Goal: Task Accomplishment & Management: Use online tool/utility

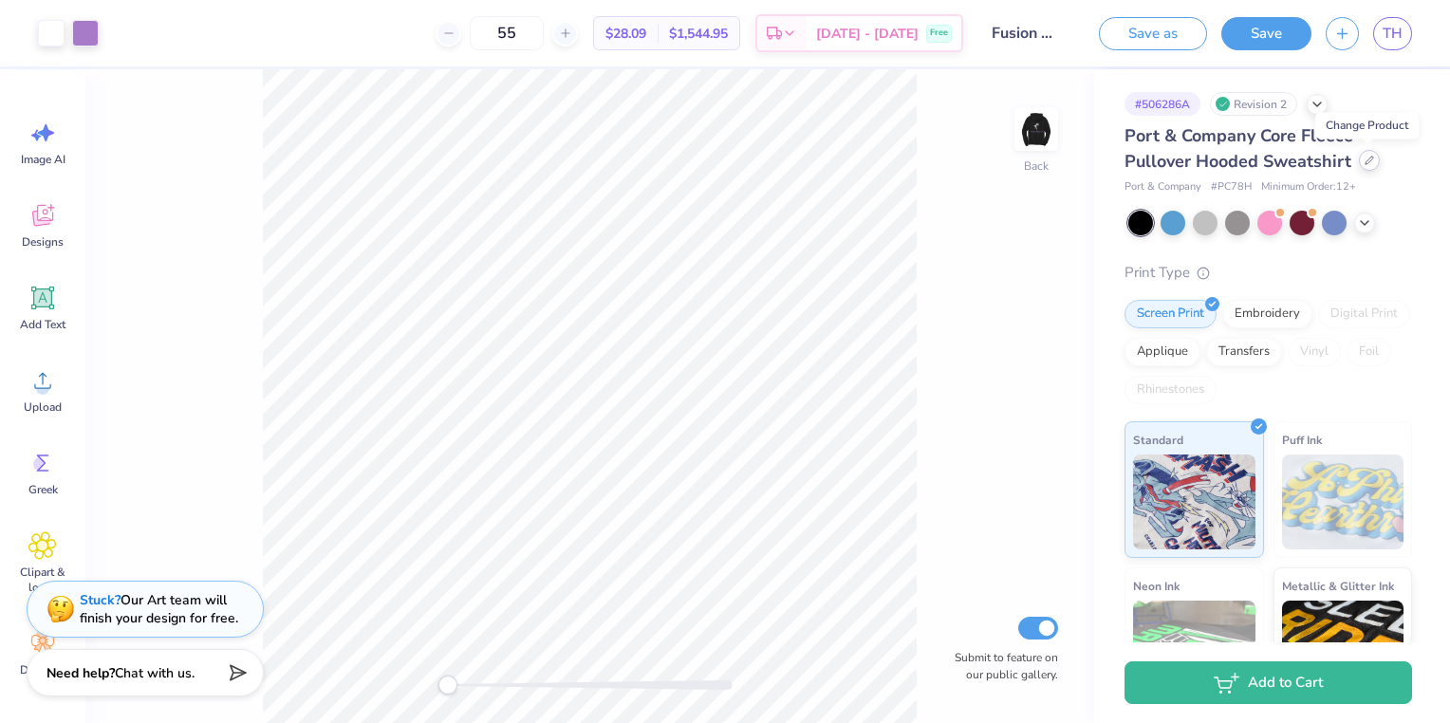
click at [1362, 166] on div at bounding box center [1369, 160] width 21 height 21
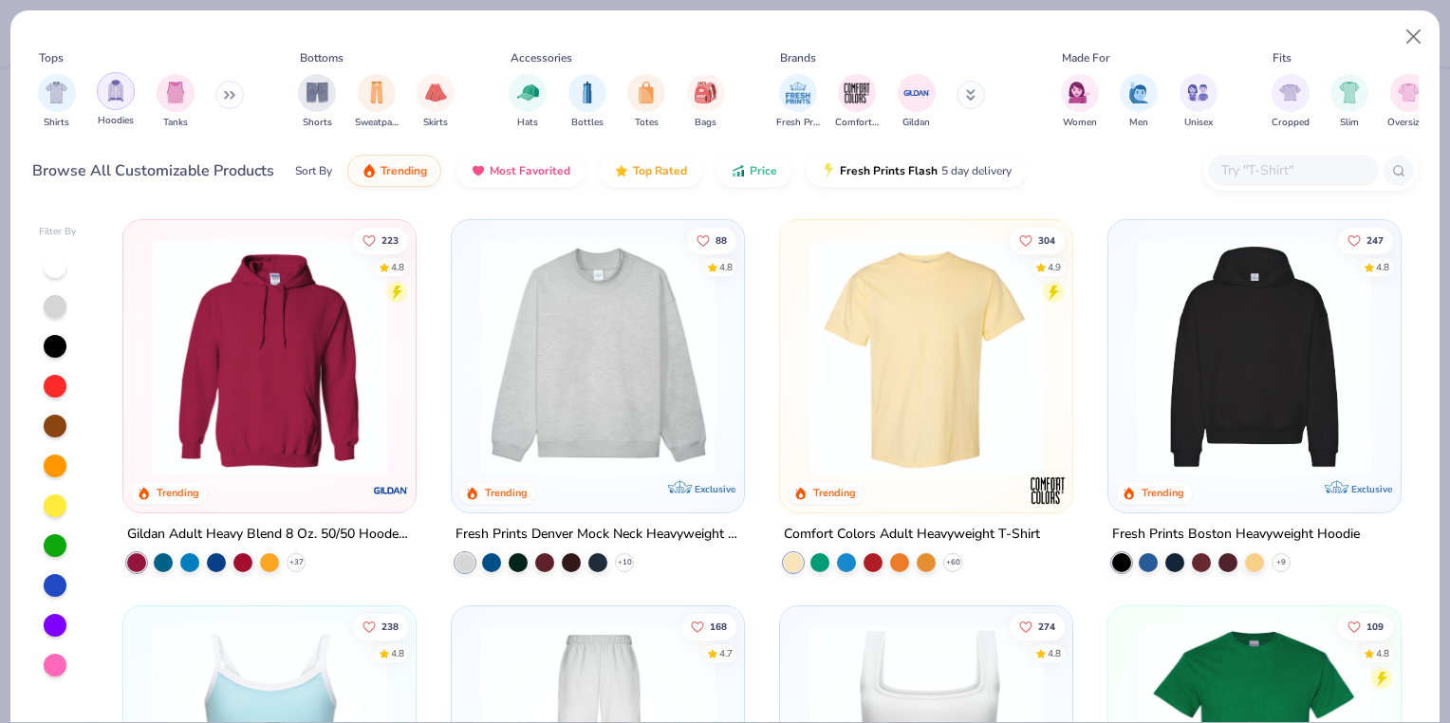
click at [114, 93] on img "filter for Hoodies" at bounding box center [115, 91] width 21 height 22
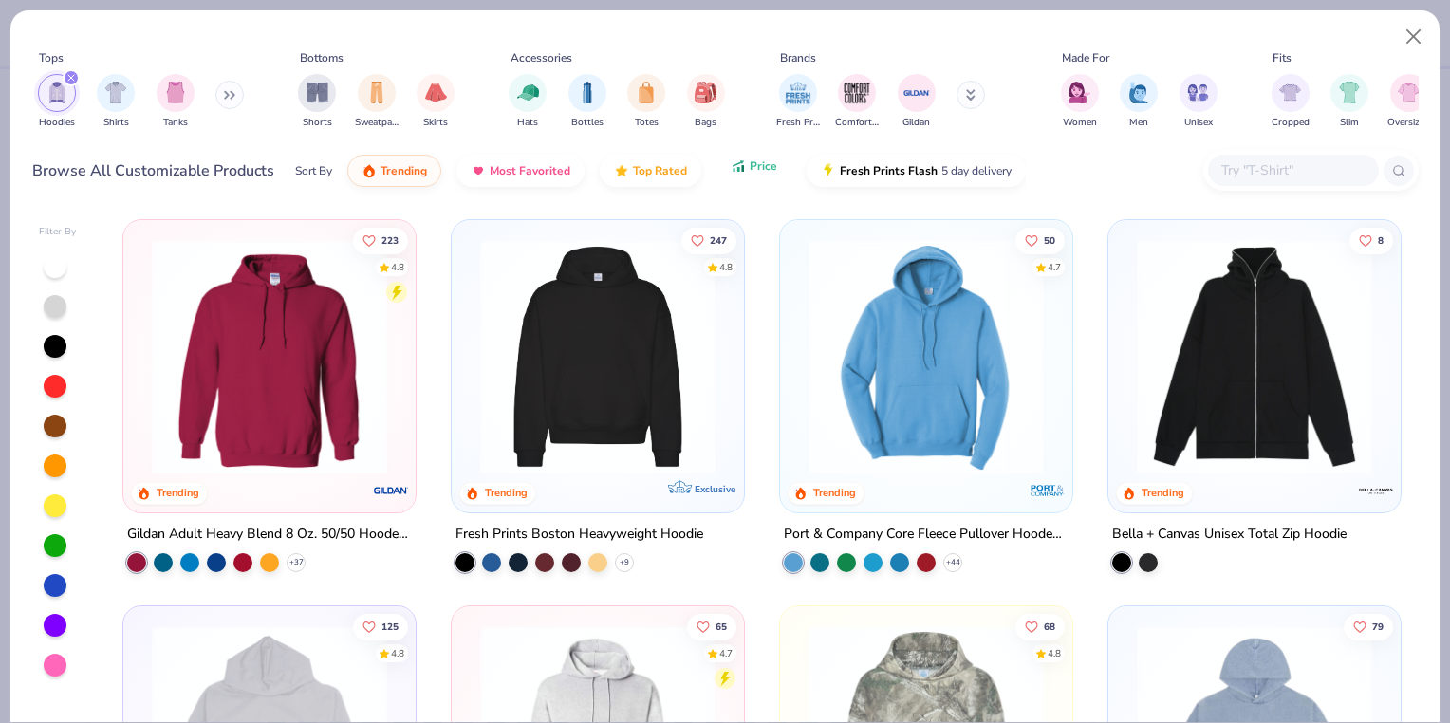
click at [768, 176] on button "Price" at bounding box center [753, 166] width 75 height 32
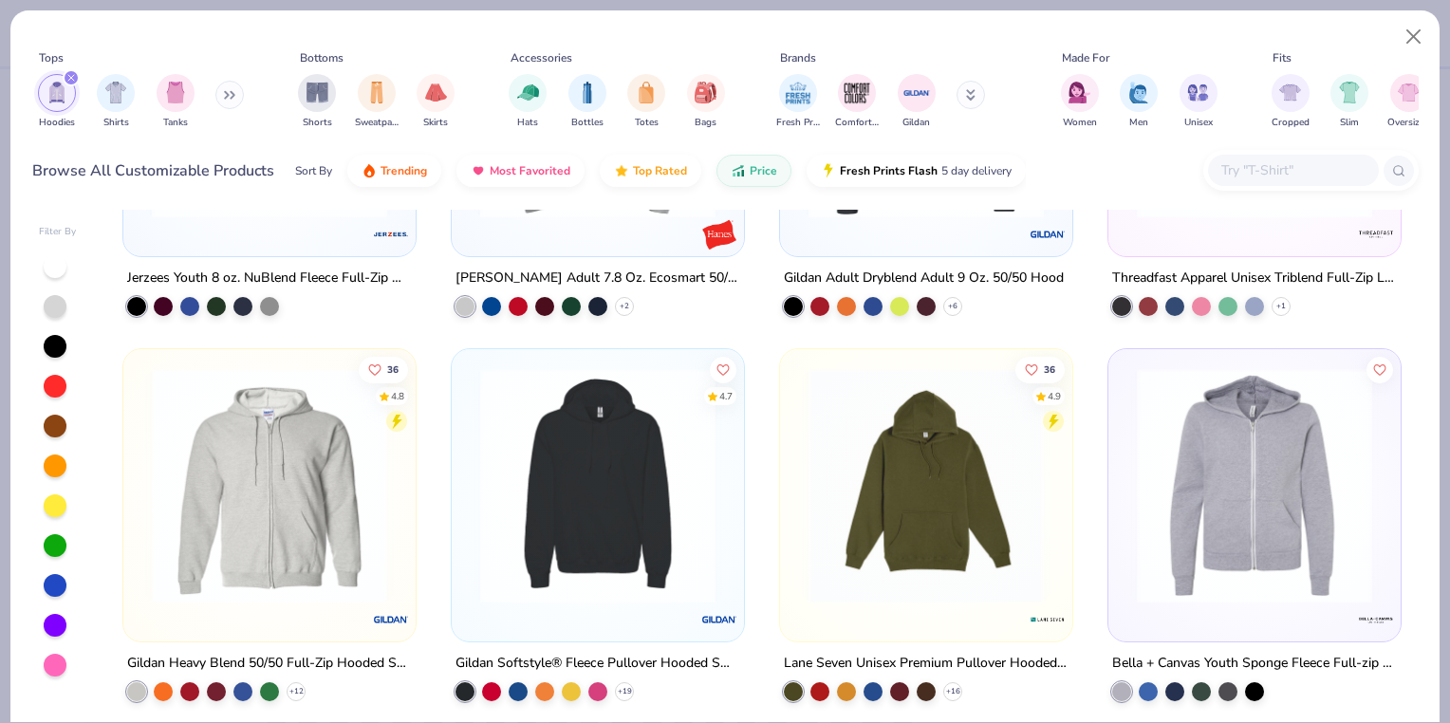
scroll to position [1089, 0]
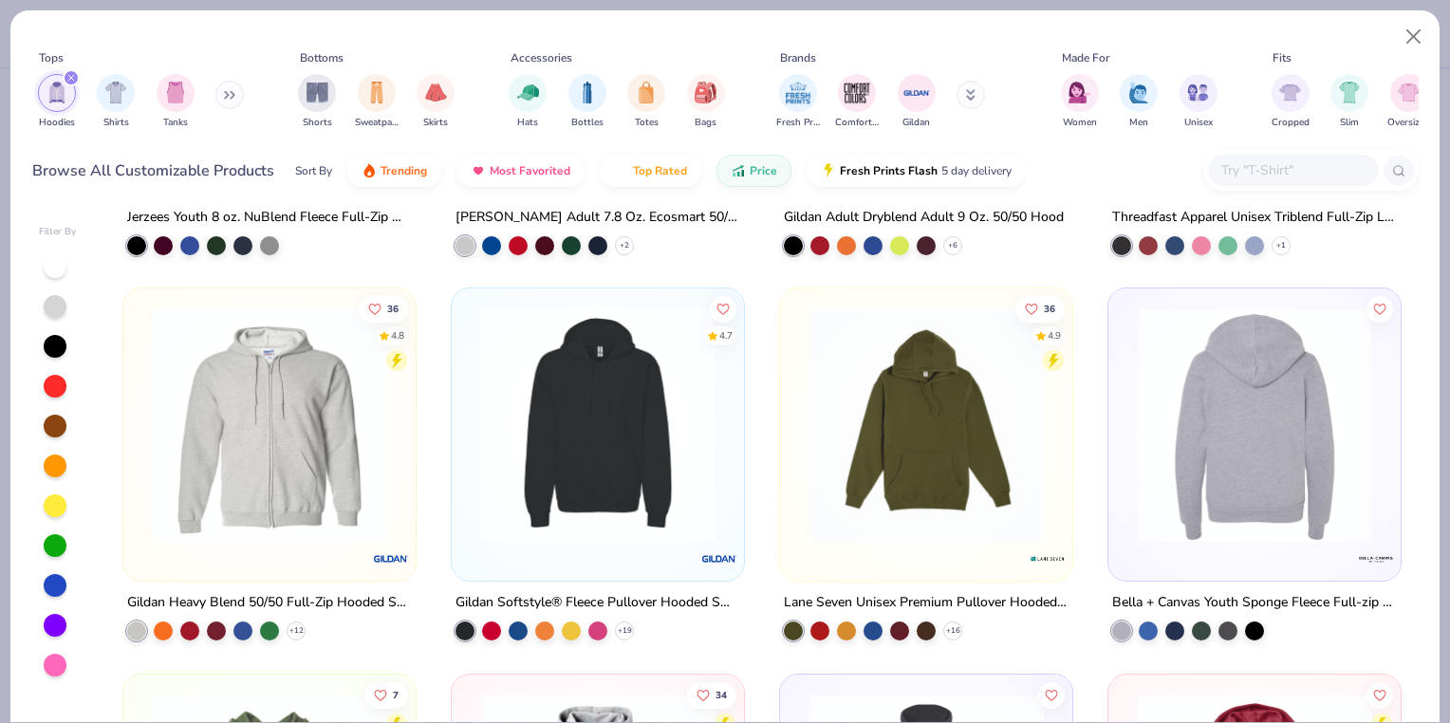
click at [1127, 416] on img at bounding box center [1000, 424] width 254 height 235
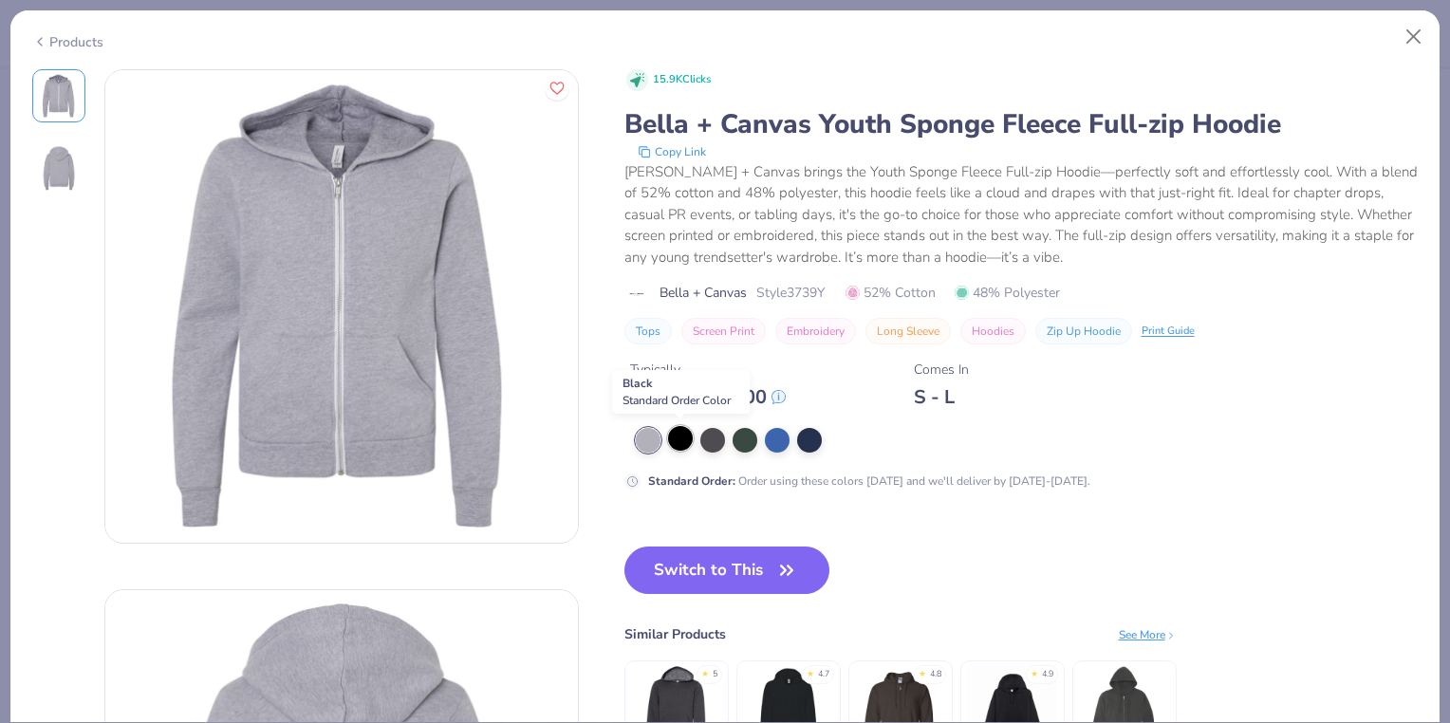
click at [683, 431] on div at bounding box center [680, 438] width 25 height 25
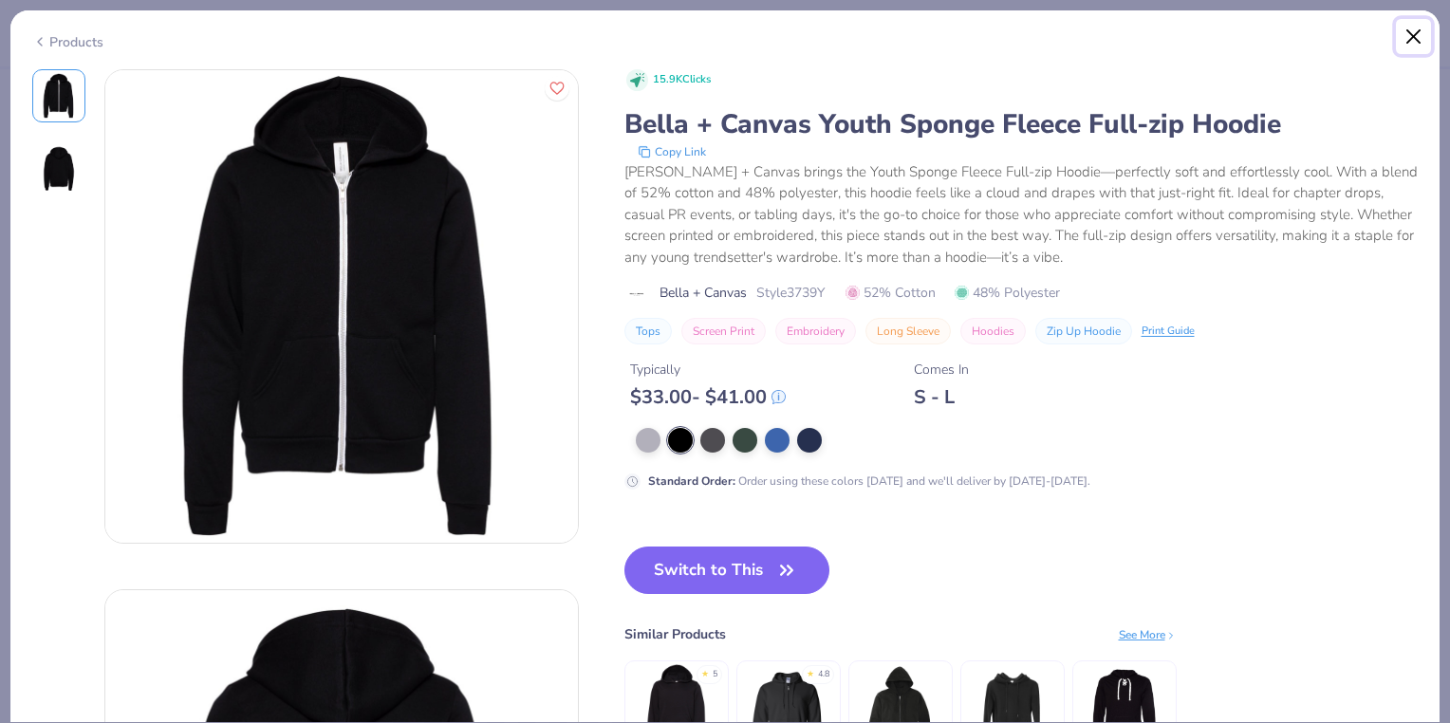
click at [1417, 42] on button "Close" at bounding box center [1414, 37] width 36 height 36
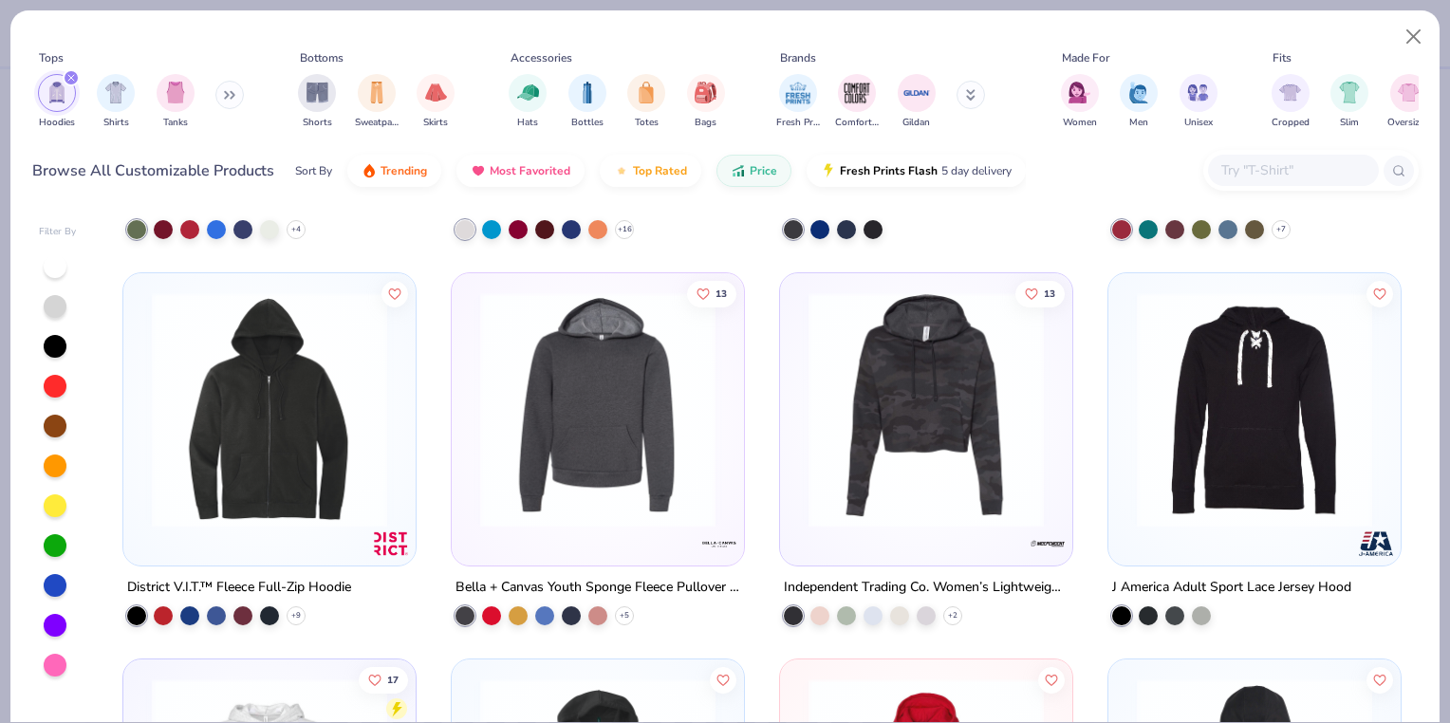
scroll to position [1870, 0]
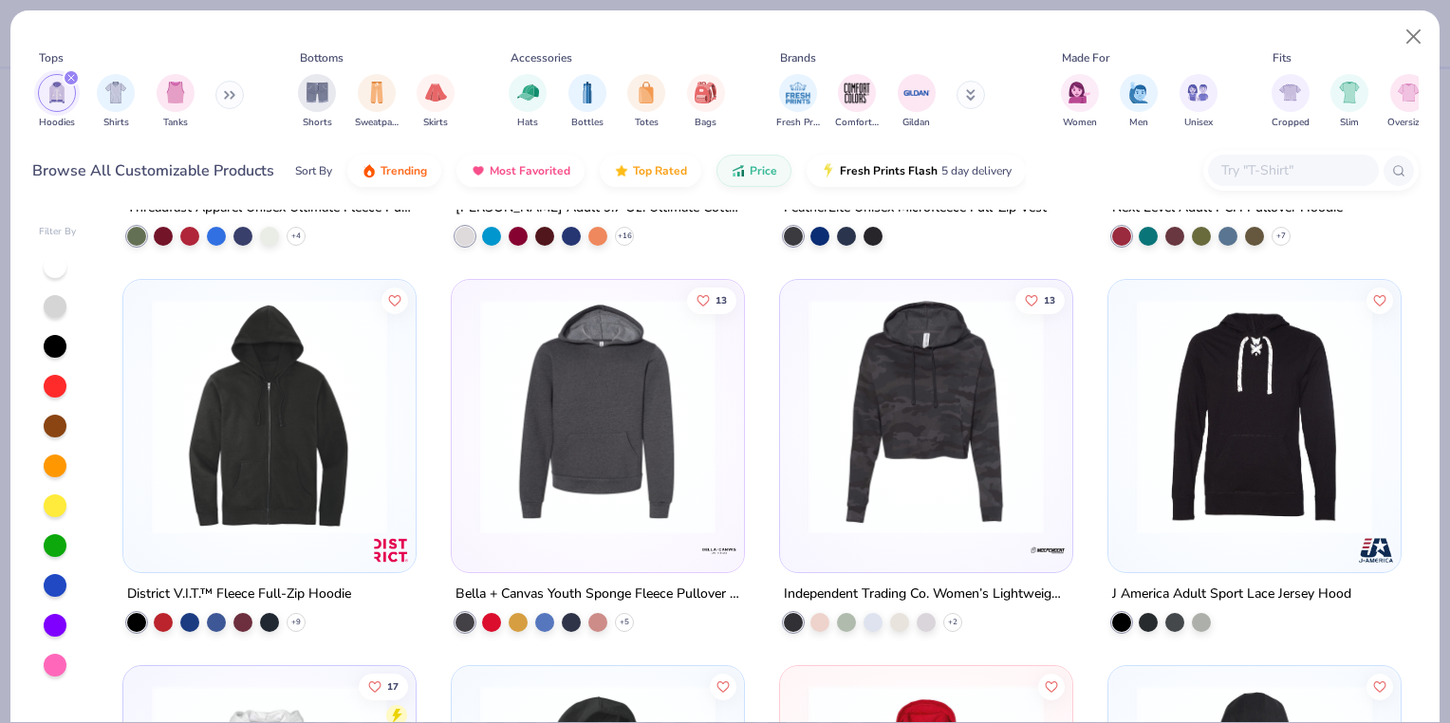
click at [292, 372] on img at bounding box center [269, 416] width 254 height 235
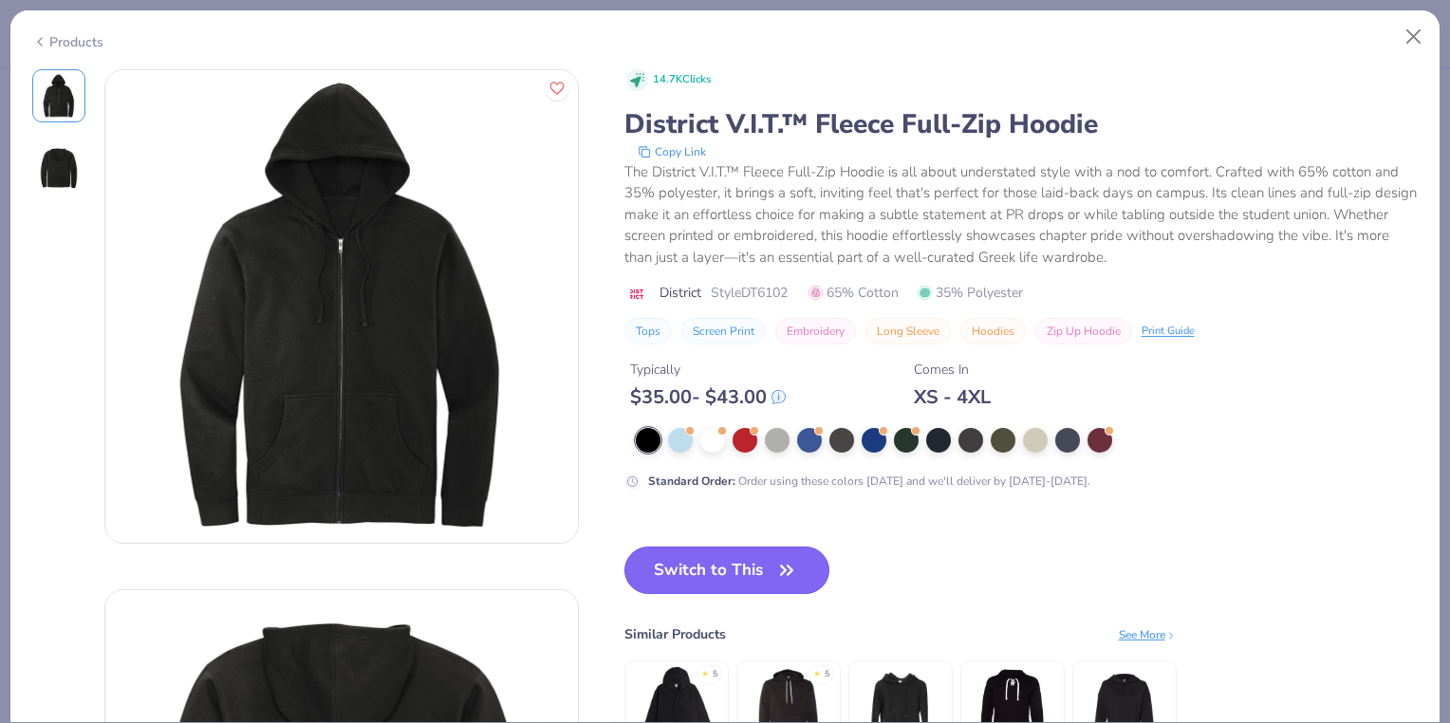
click at [753, 564] on button "Switch to This" at bounding box center [727, 569] width 206 height 47
click at [725, 569] on button "Switch to This" at bounding box center [727, 569] width 206 height 47
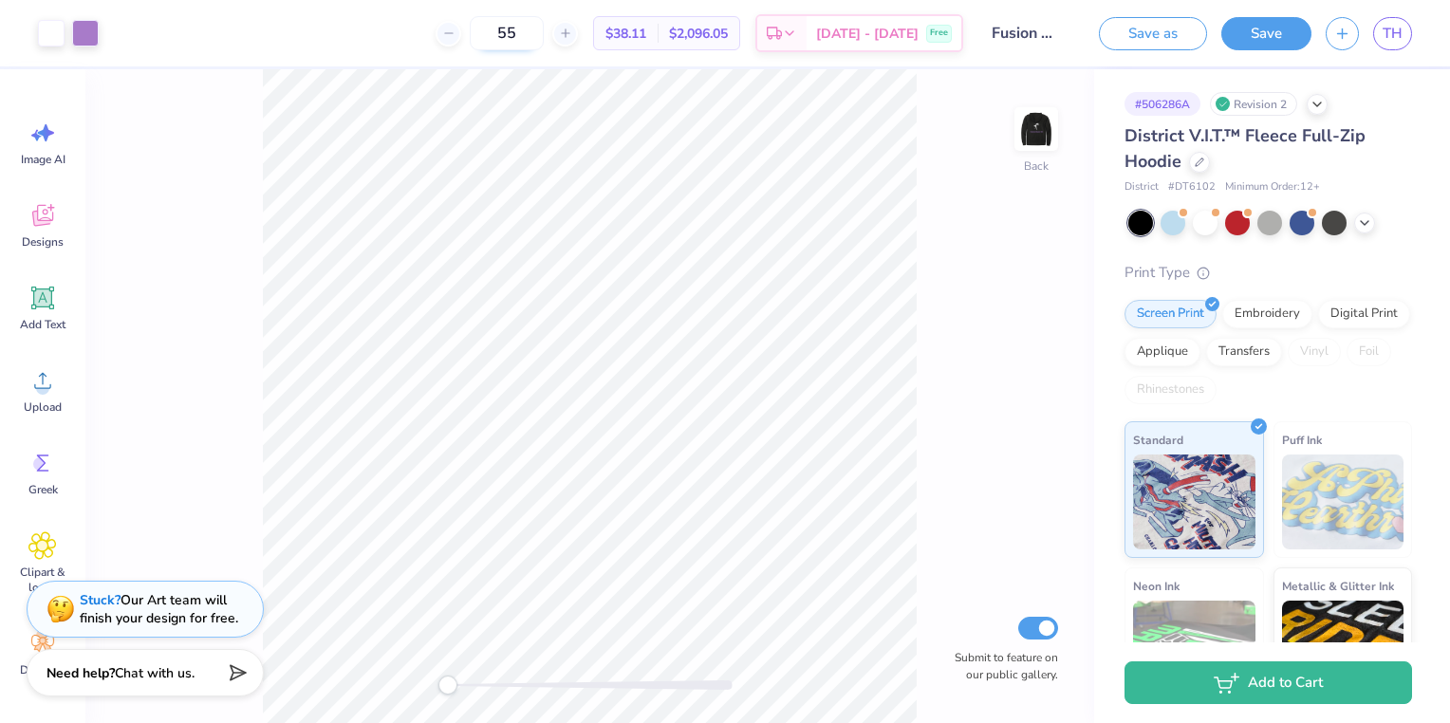
click at [544, 34] on input "55" at bounding box center [507, 33] width 74 height 34
type input "5"
type input "100"
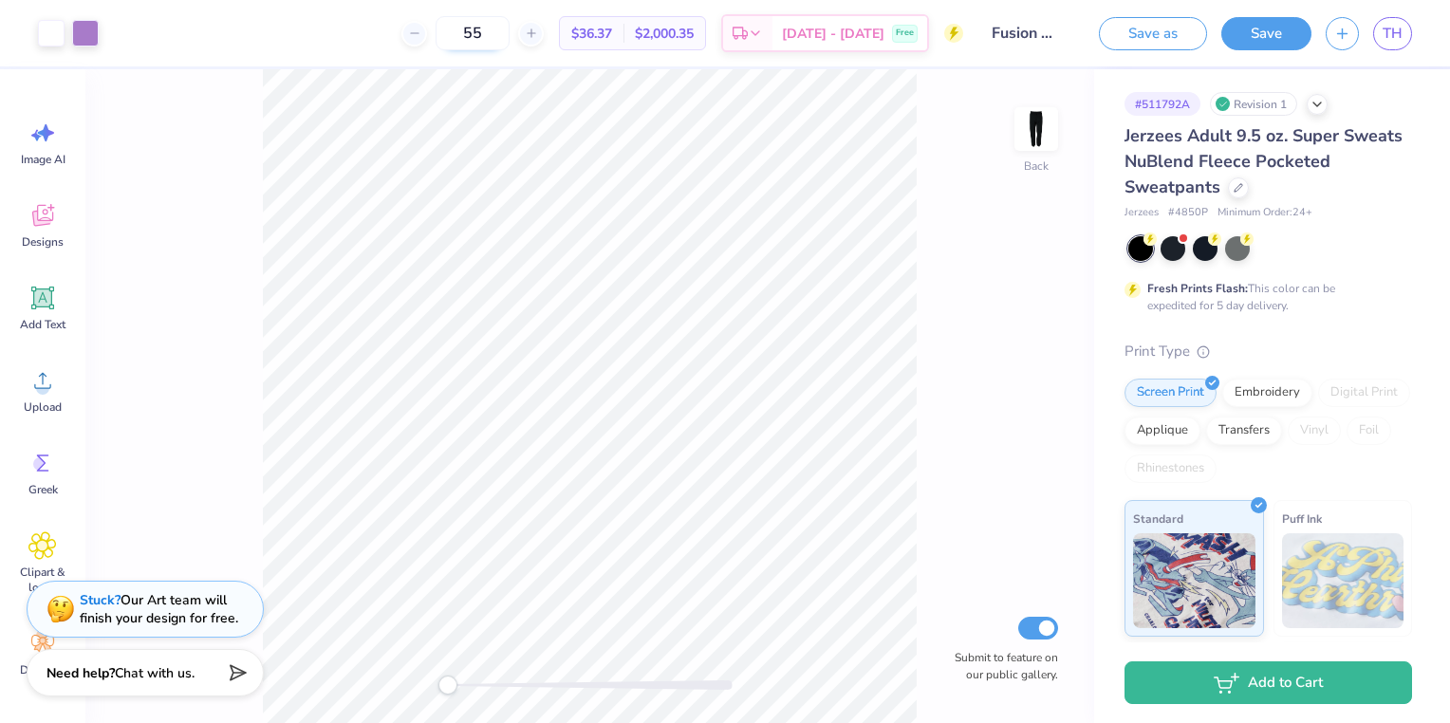
drag, startPoint x: 521, startPoint y: 29, endPoint x: 490, endPoint y: 39, distance: 32.7
click at [490, 39] on input "55" at bounding box center [472, 33] width 74 height 34
click at [421, 36] on icon at bounding box center [414, 33] width 13 height 13
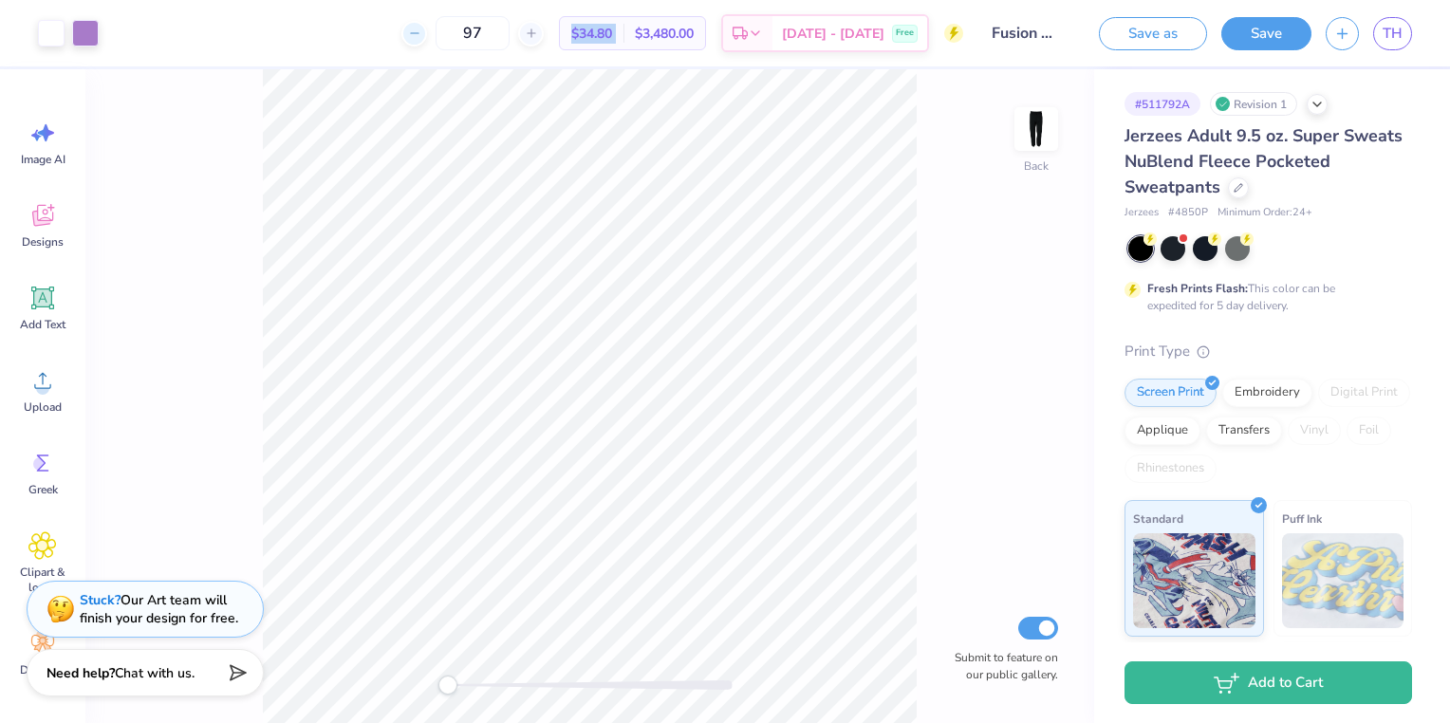
click at [421, 36] on icon at bounding box center [414, 33] width 13 height 13
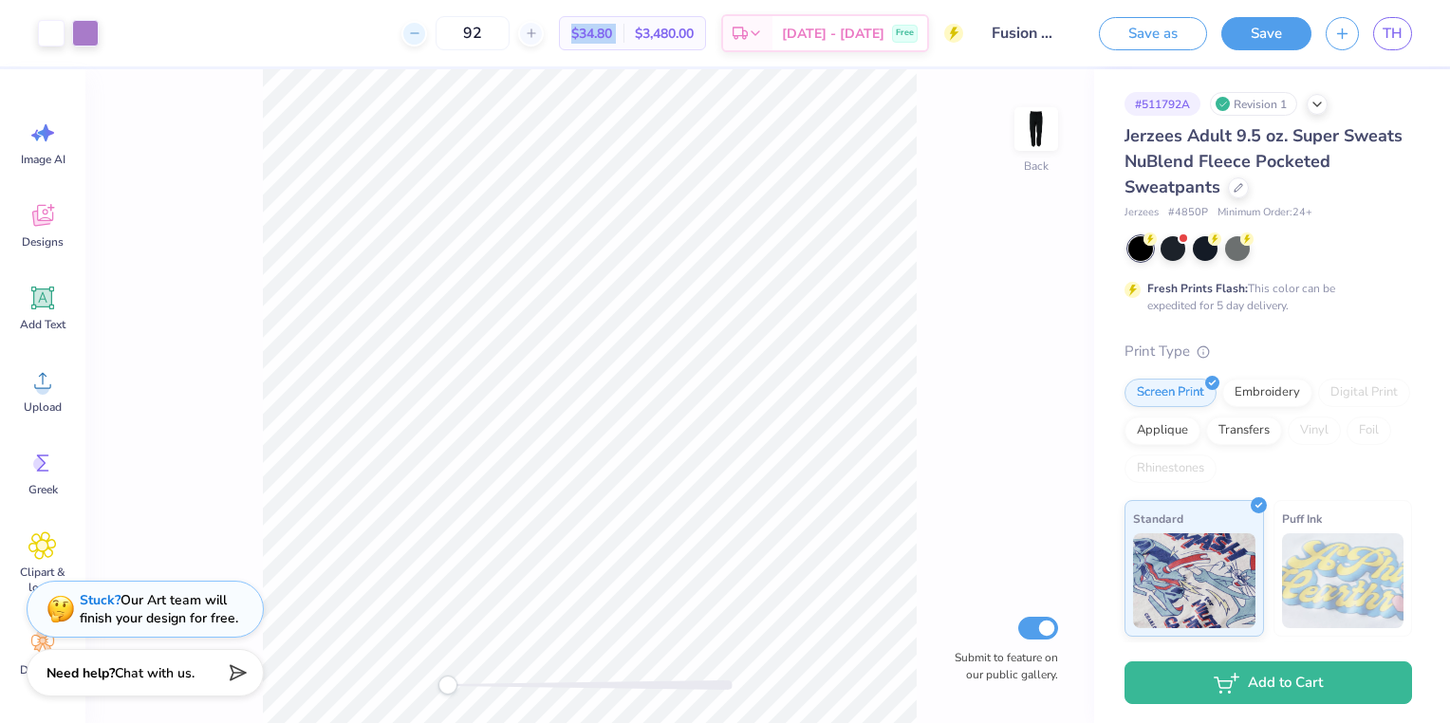
click at [421, 36] on icon at bounding box center [414, 33] width 13 height 13
type input "89"
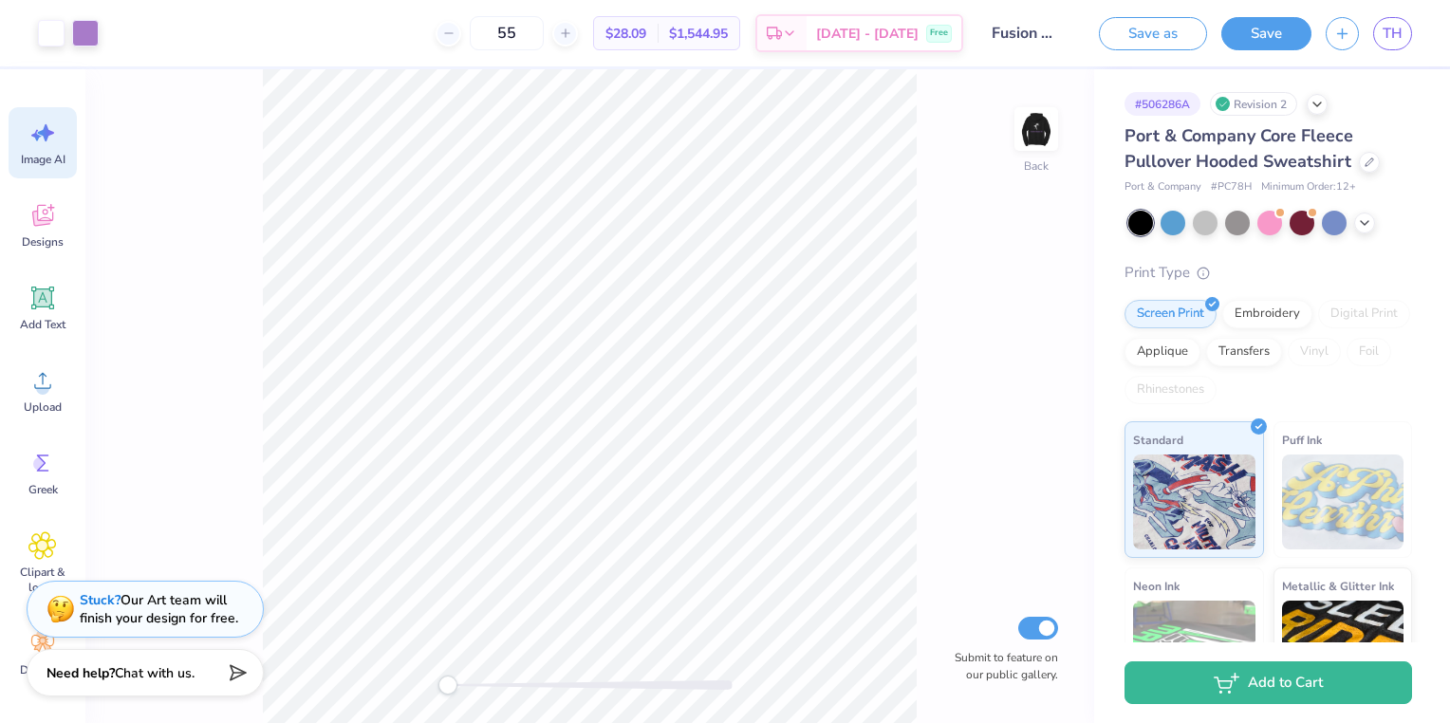
click at [68, 121] on div "Image AI" at bounding box center [43, 142] width 68 height 71
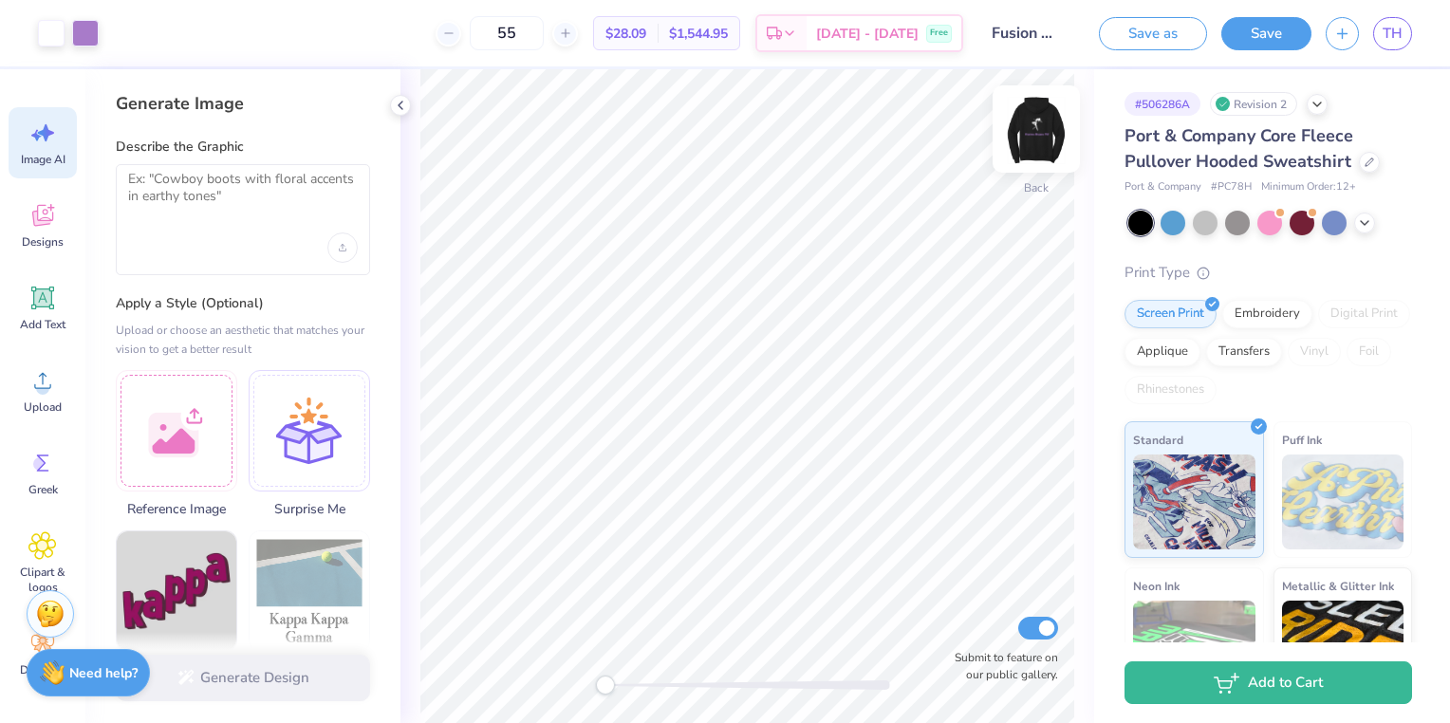
click at [1017, 144] on img at bounding box center [1036, 129] width 76 height 76
click at [201, 220] on div at bounding box center [243, 219] width 254 height 111
click at [197, 194] on textarea at bounding box center [243, 194] width 230 height 47
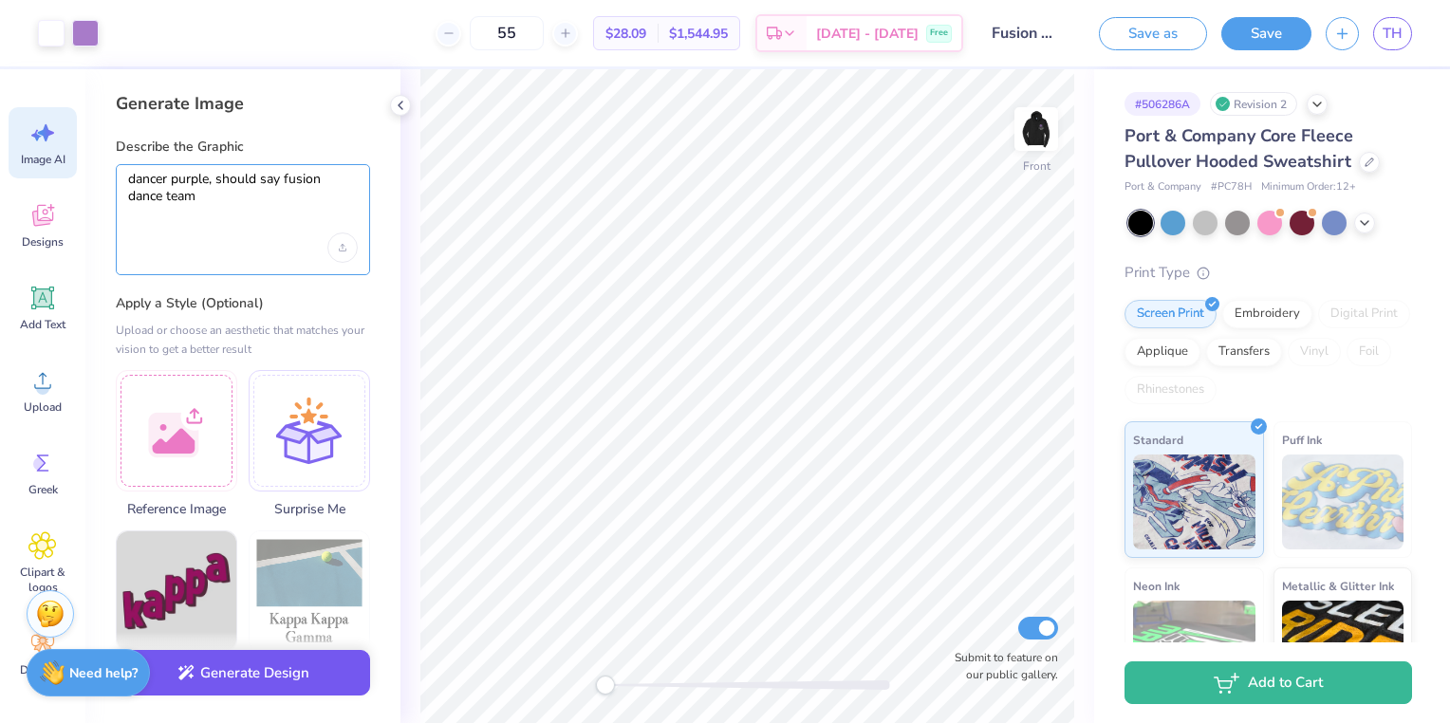
type textarea "dancer purple, should say fusion dance team"
click at [337, 680] on button "Generate Design" at bounding box center [243, 673] width 254 height 46
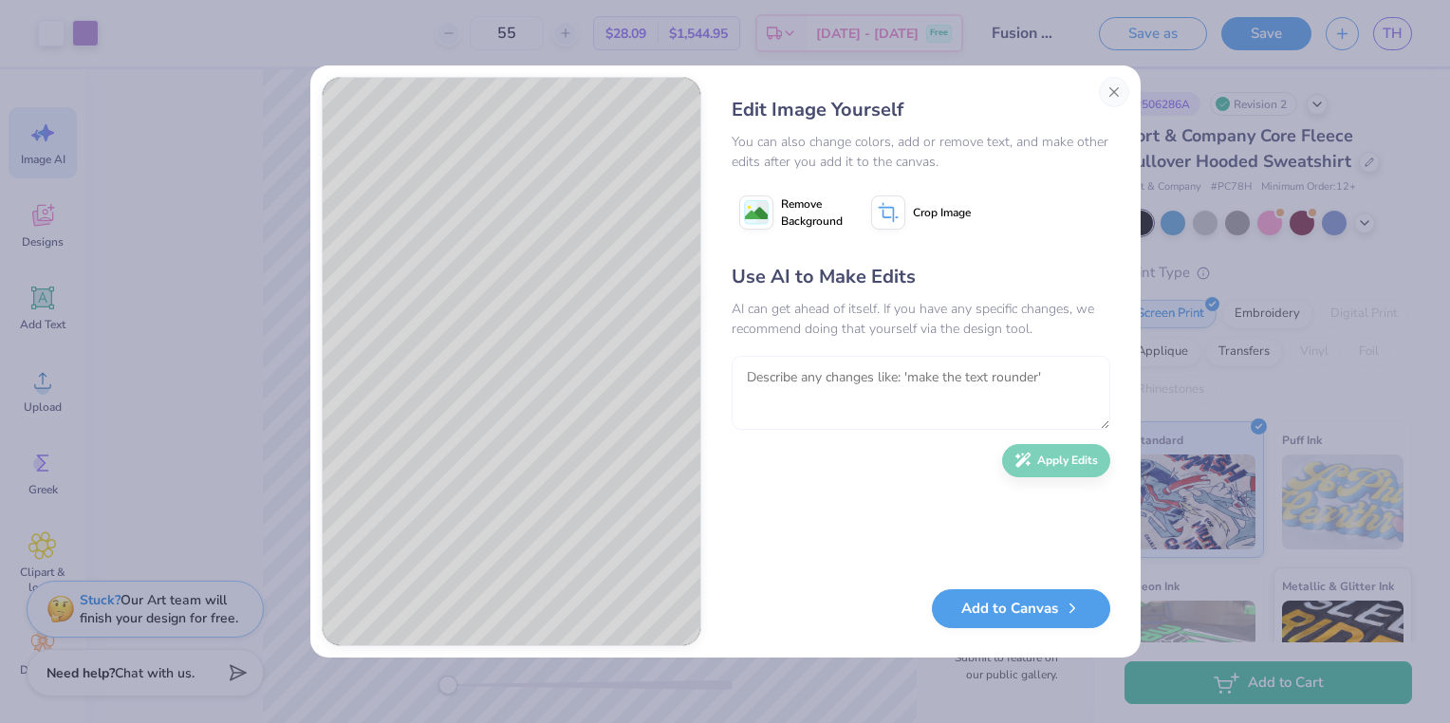
click at [820, 390] on textarea at bounding box center [920, 393] width 379 height 74
type textarea "c"
type textarea "w"
click at [808, 376] on textarea at bounding box center [920, 393] width 379 height 74
type textarea "i want more purples, greys, and whites in the picture. capitalize the first let…"
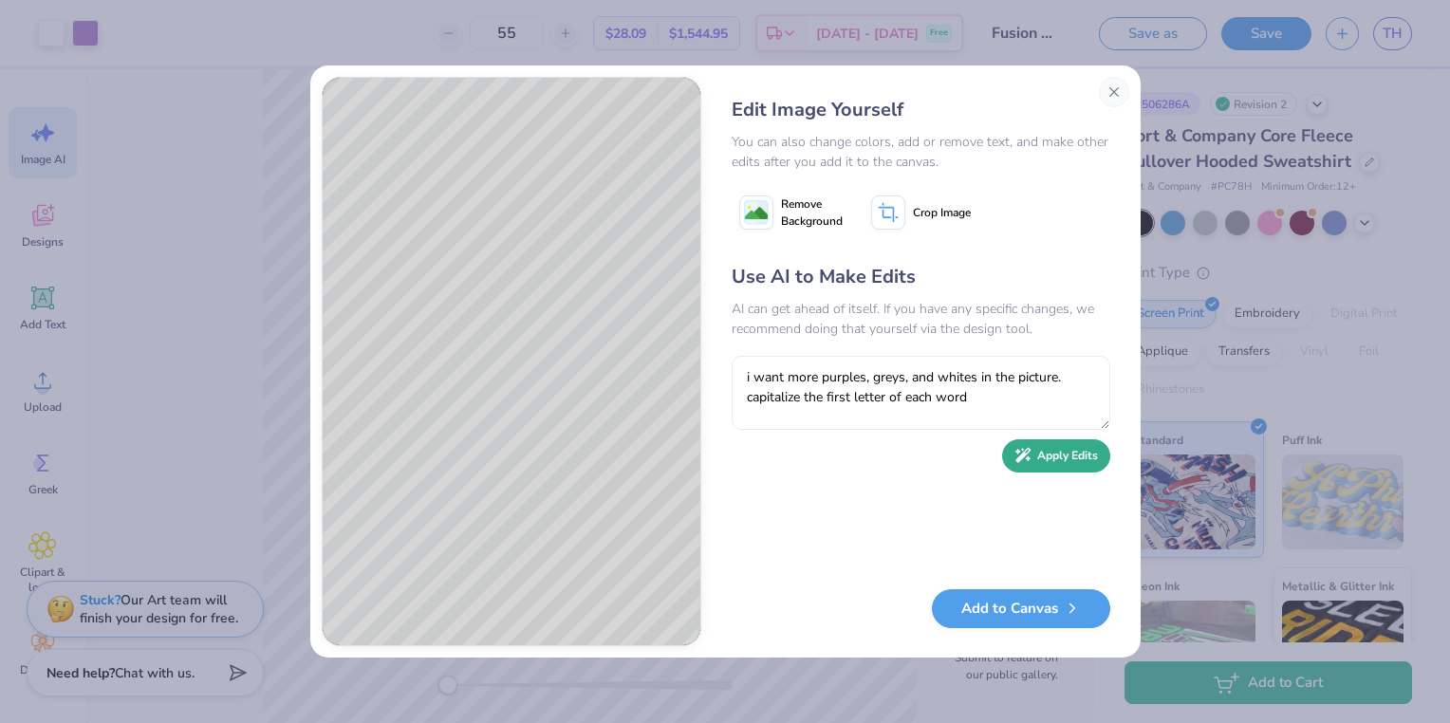
click at [1053, 465] on button "Apply Edits" at bounding box center [1056, 455] width 108 height 33
click at [895, 386] on textarea at bounding box center [920, 393] width 379 height 74
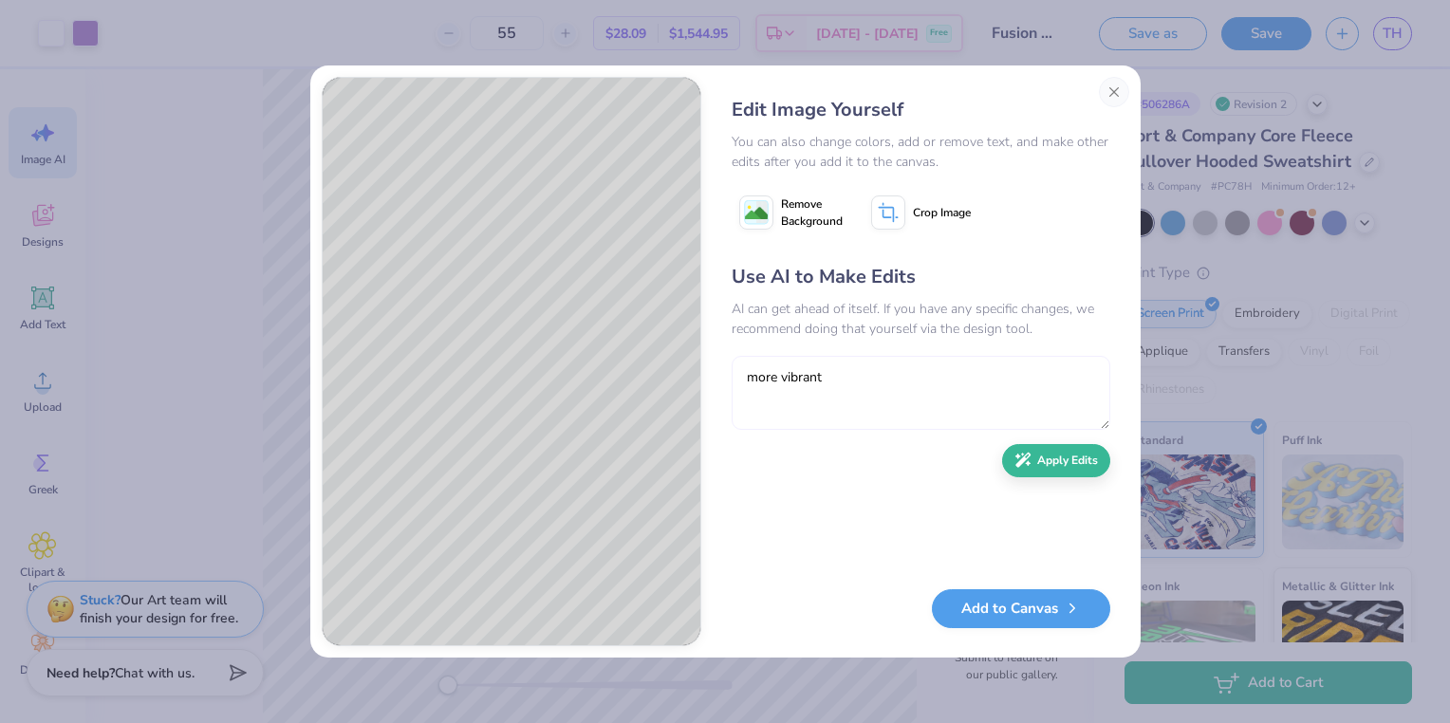
type textarea "more vibrant"
click at [1083, 473] on div "Use AI to Make Edits AI can get ahead of itself. If you have any specific chang…" at bounding box center [920, 416] width 379 height 307
click at [1077, 470] on button "Apply Edits" at bounding box center [1056, 455] width 108 height 33
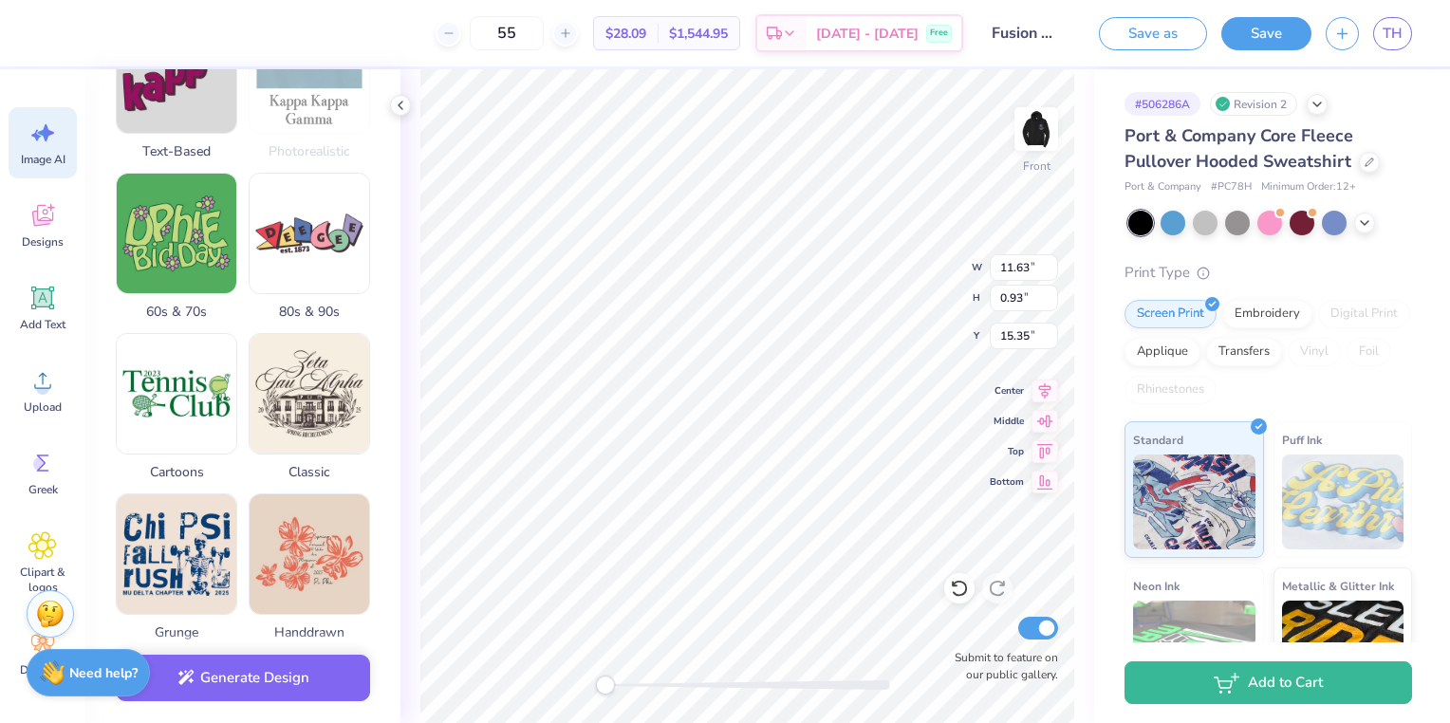
scroll to position [527, 0]
